Goal: Transaction & Acquisition: Purchase product/service

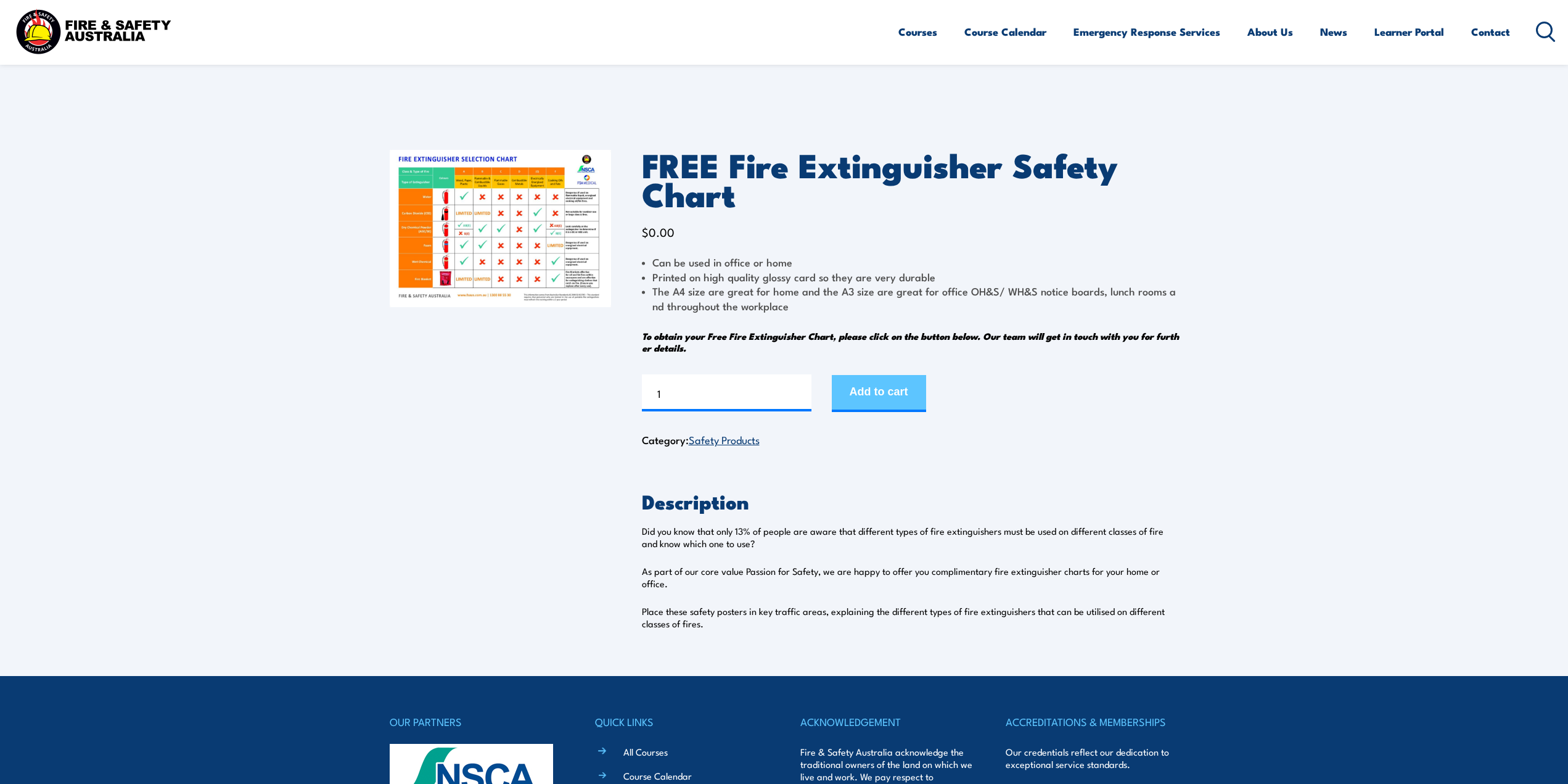
click at [911, 389] on button "Add to cart" at bounding box center [879, 393] width 94 height 37
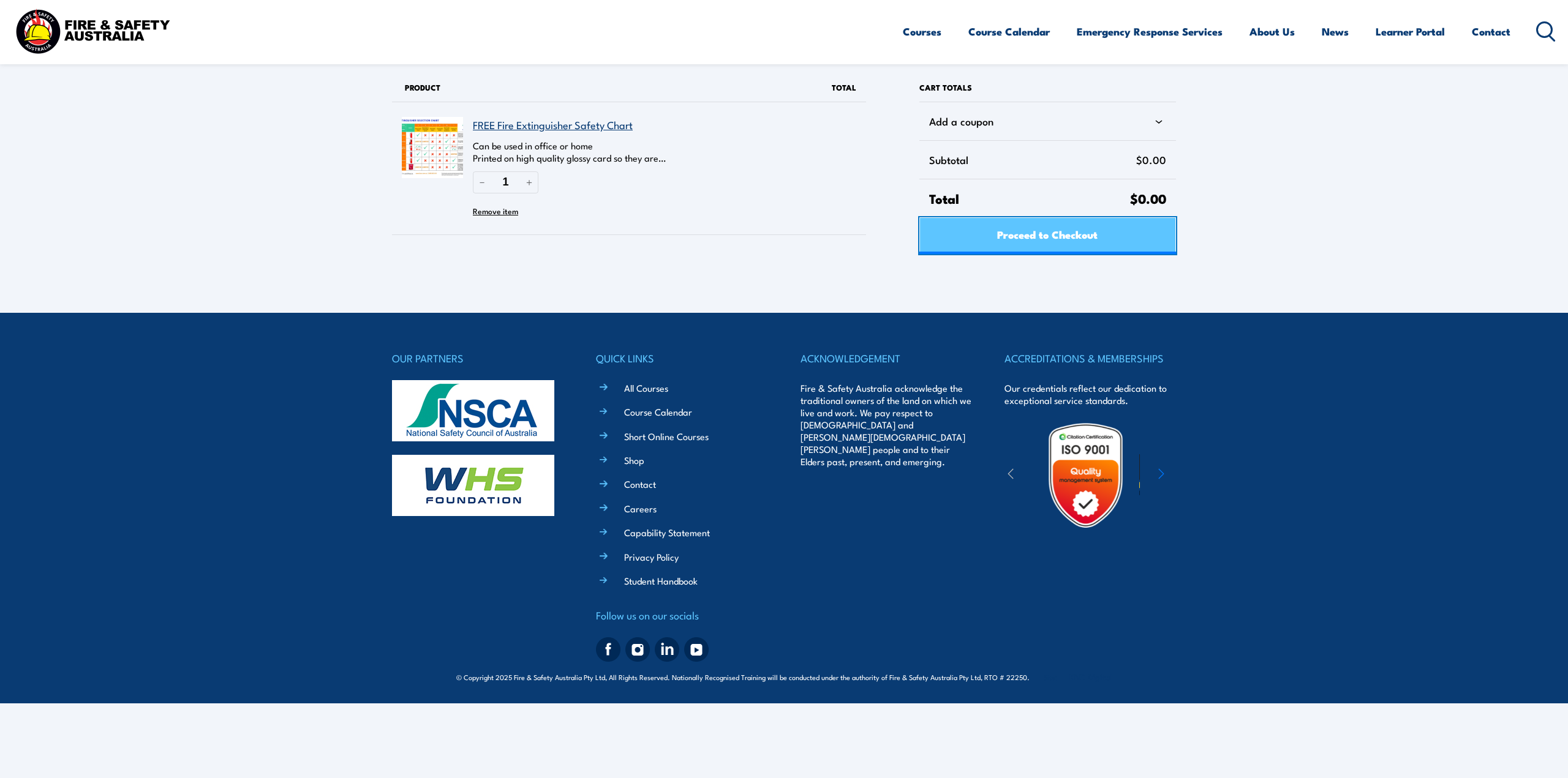
click at [1080, 239] on span "Proceed to Checkout" at bounding box center [1048, 234] width 101 height 32
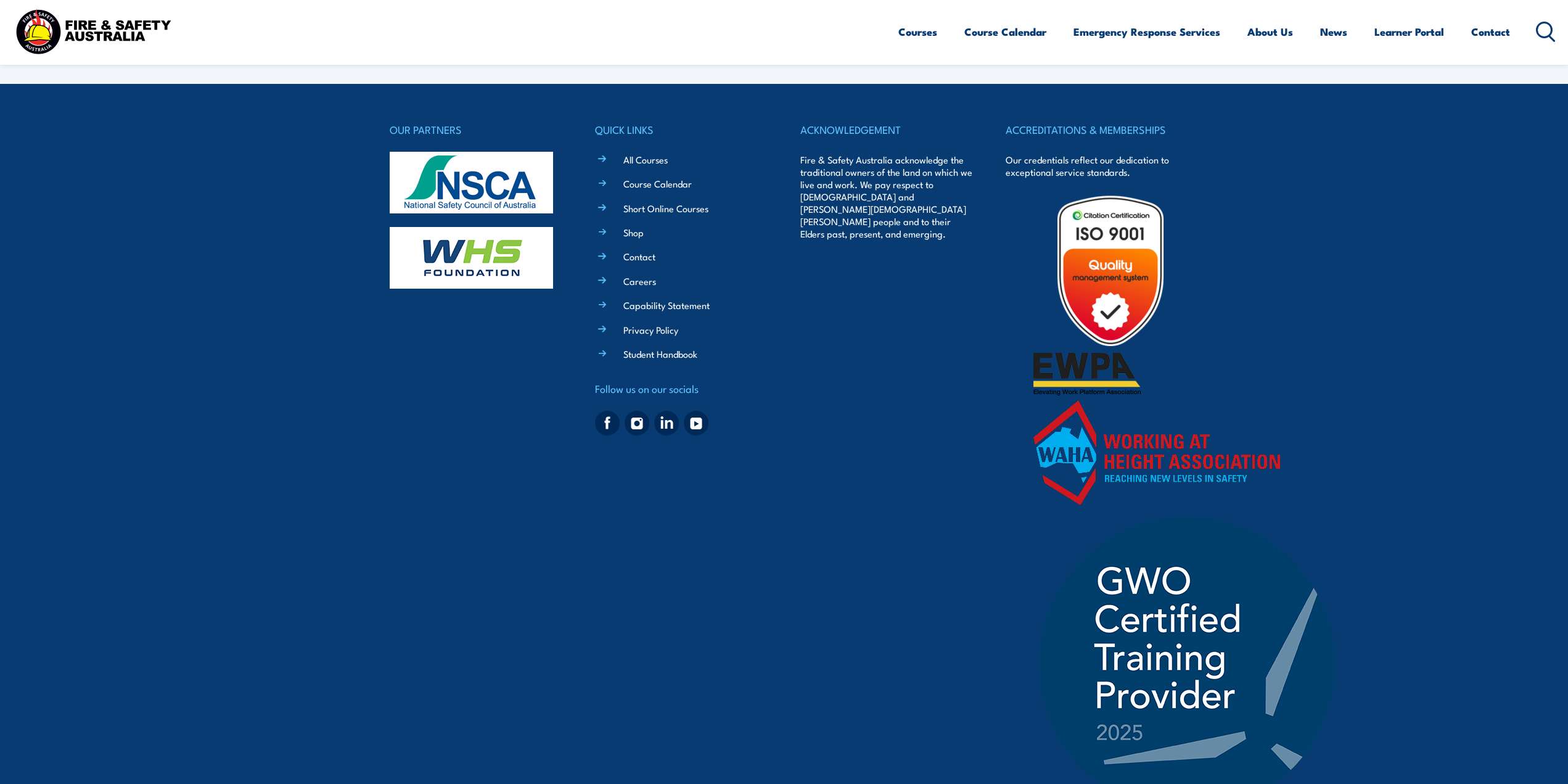
select select "VIC"
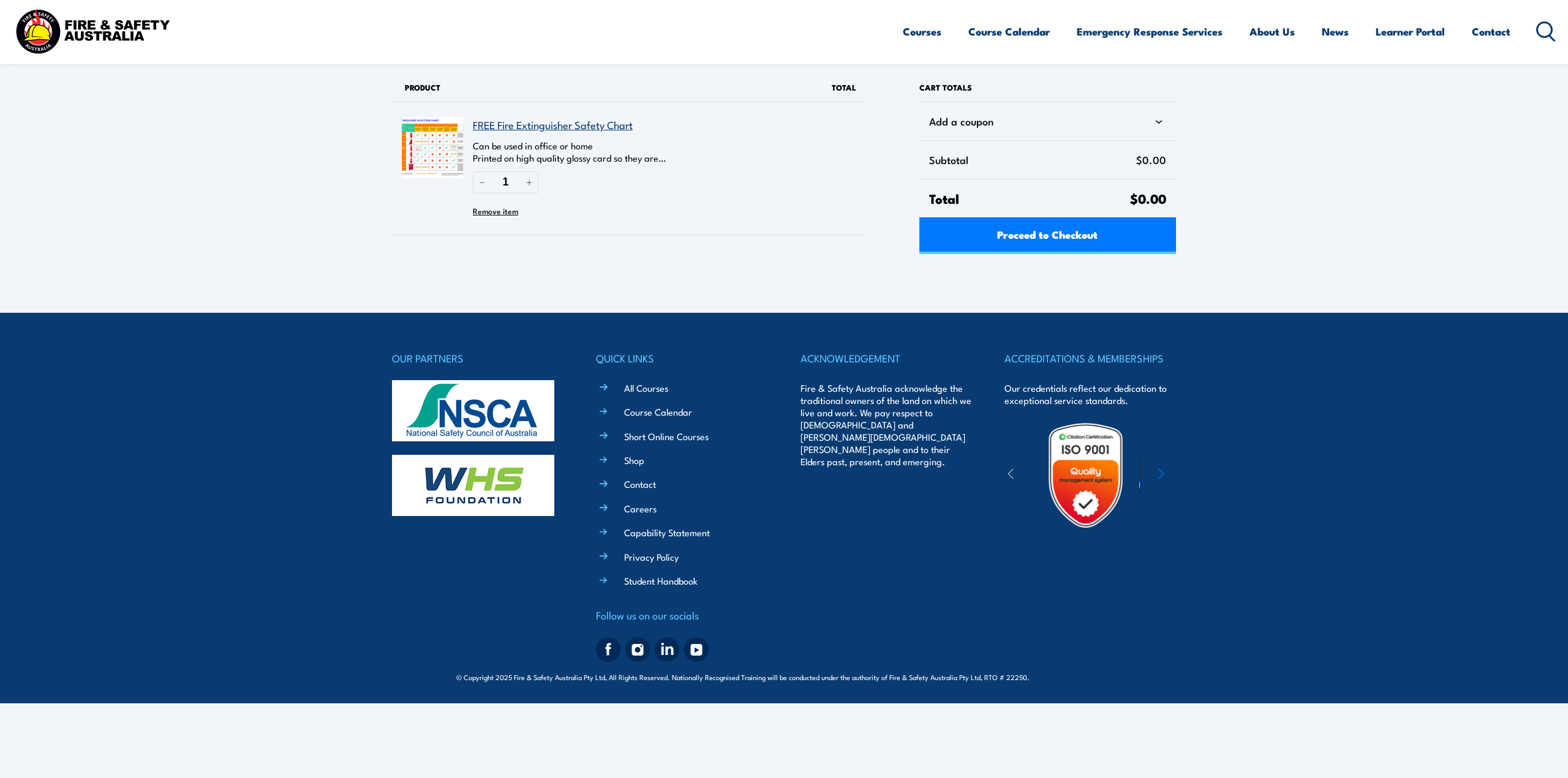
click at [540, 123] on link "FREE Fire Extinguisher Safety Chart" at bounding box center [553, 124] width 160 height 15
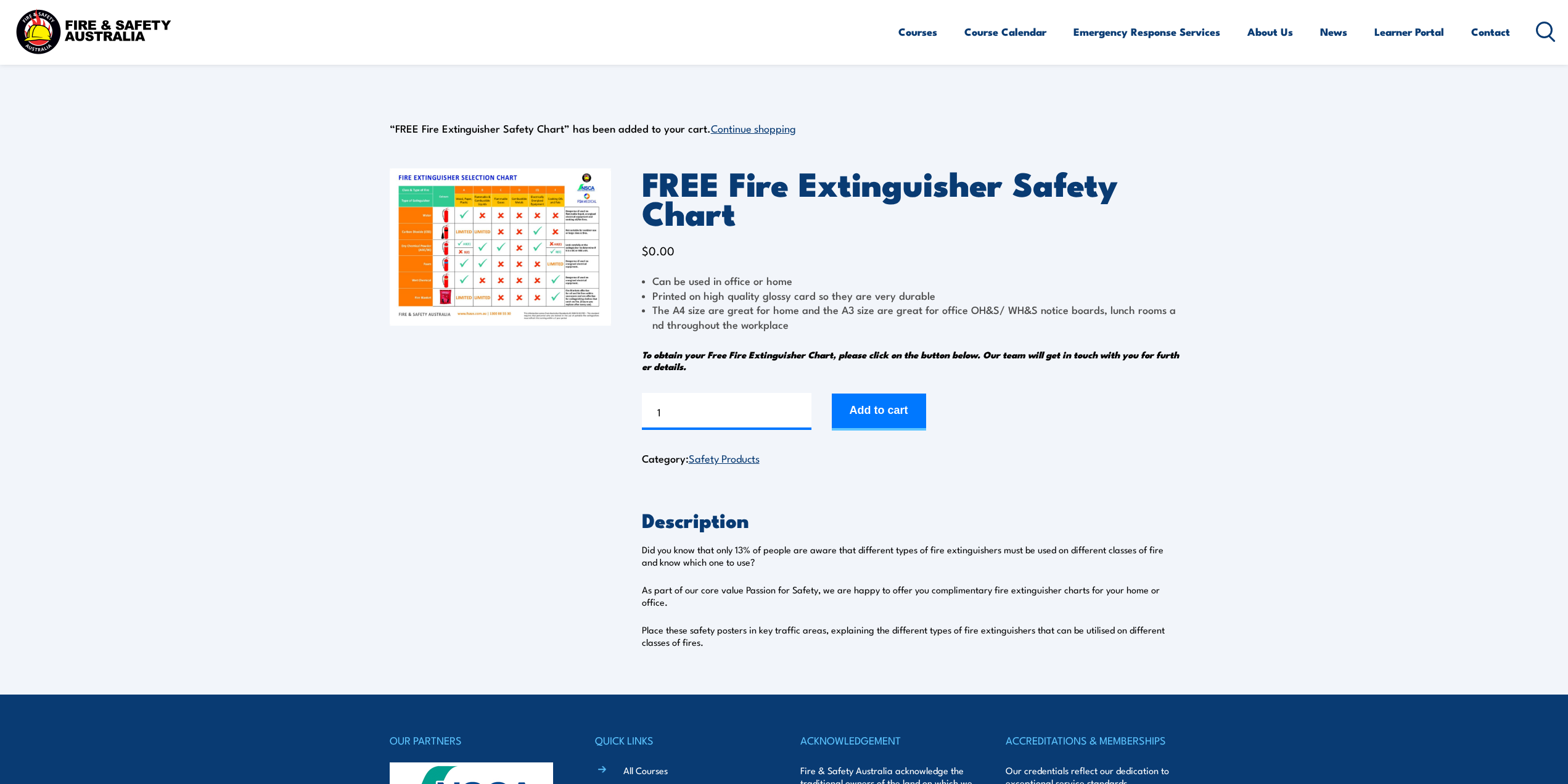
click at [423, 222] on img at bounding box center [500, 247] width 222 height 158
